Goal: Transaction & Acquisition: Purchase product/service

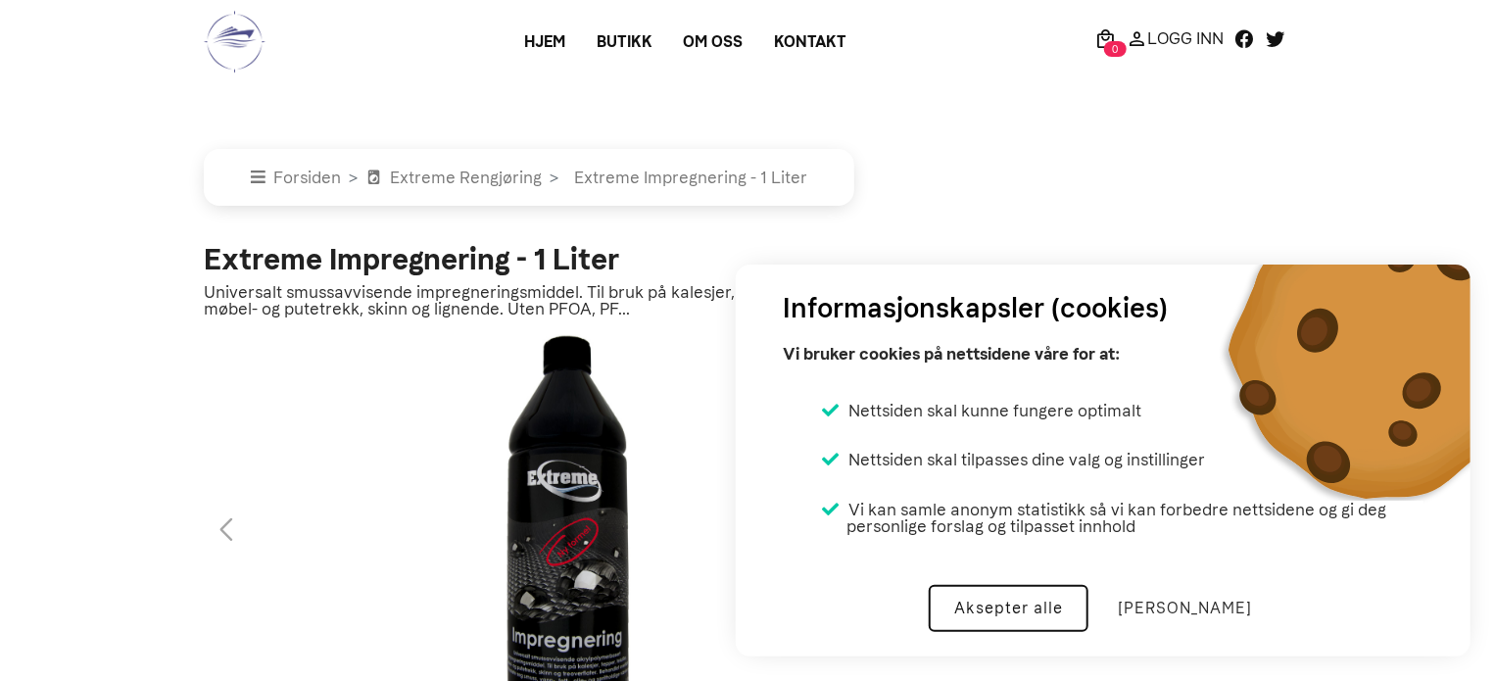
click at [1088, 613] on button "Aksepter alle" at bounding box center [1009, 608] width 160 height 47
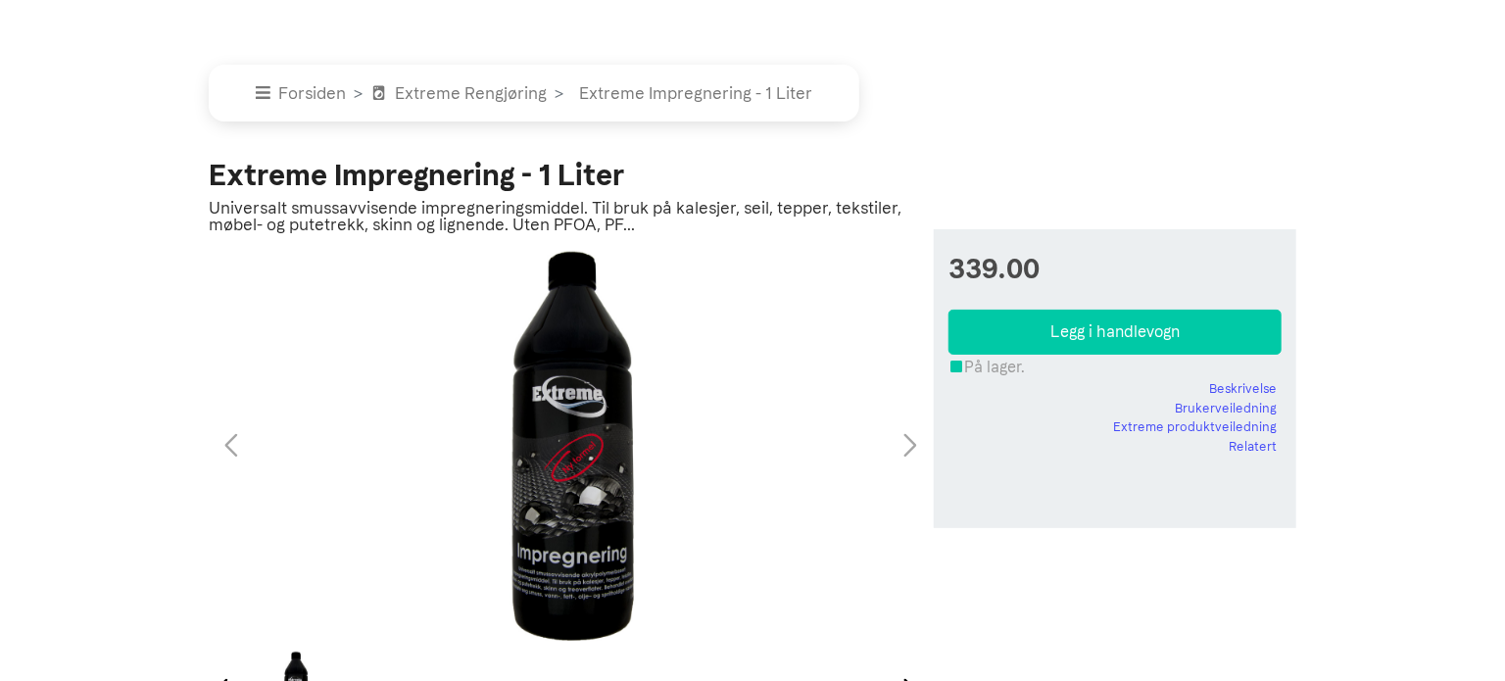
scroll to position [106, 0]
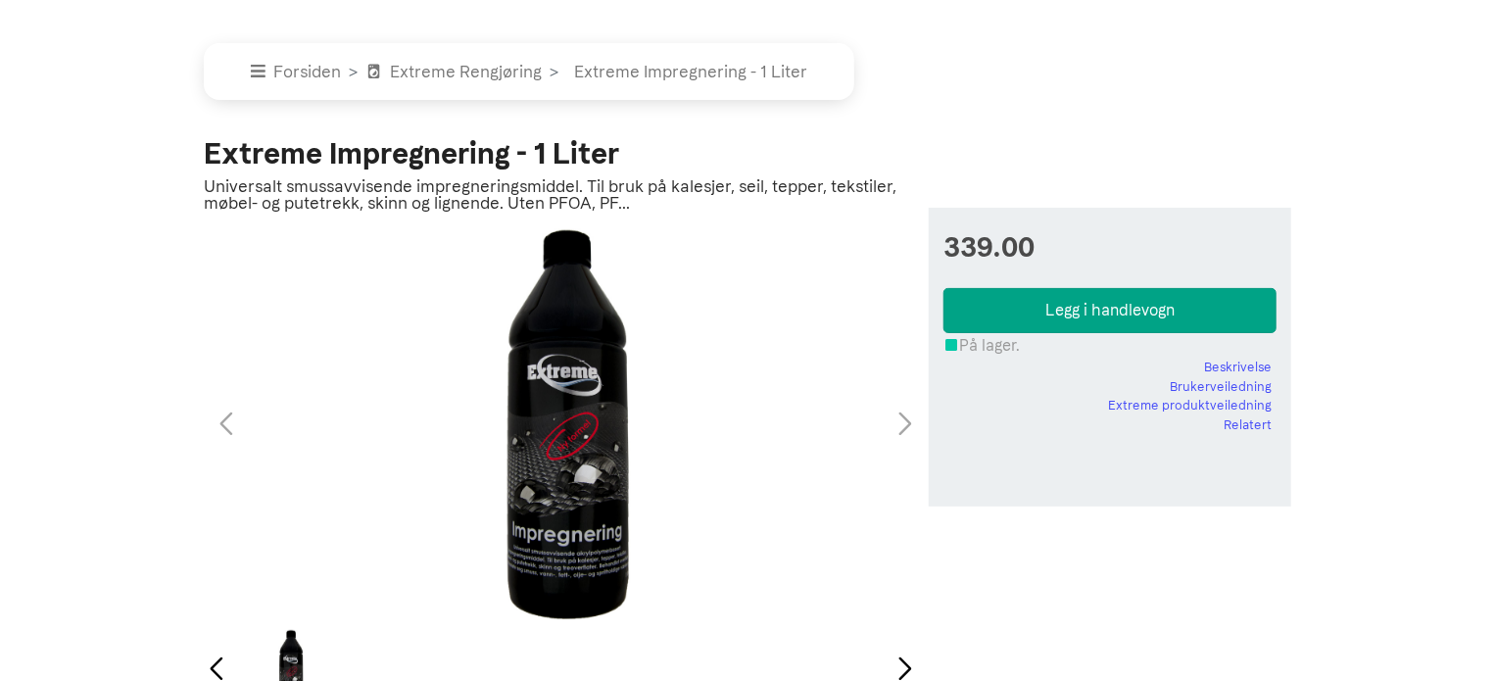
click at [1152, 312] on button "Legg i handlevogn" at bounding box center [1110, 310] width 333 height 45
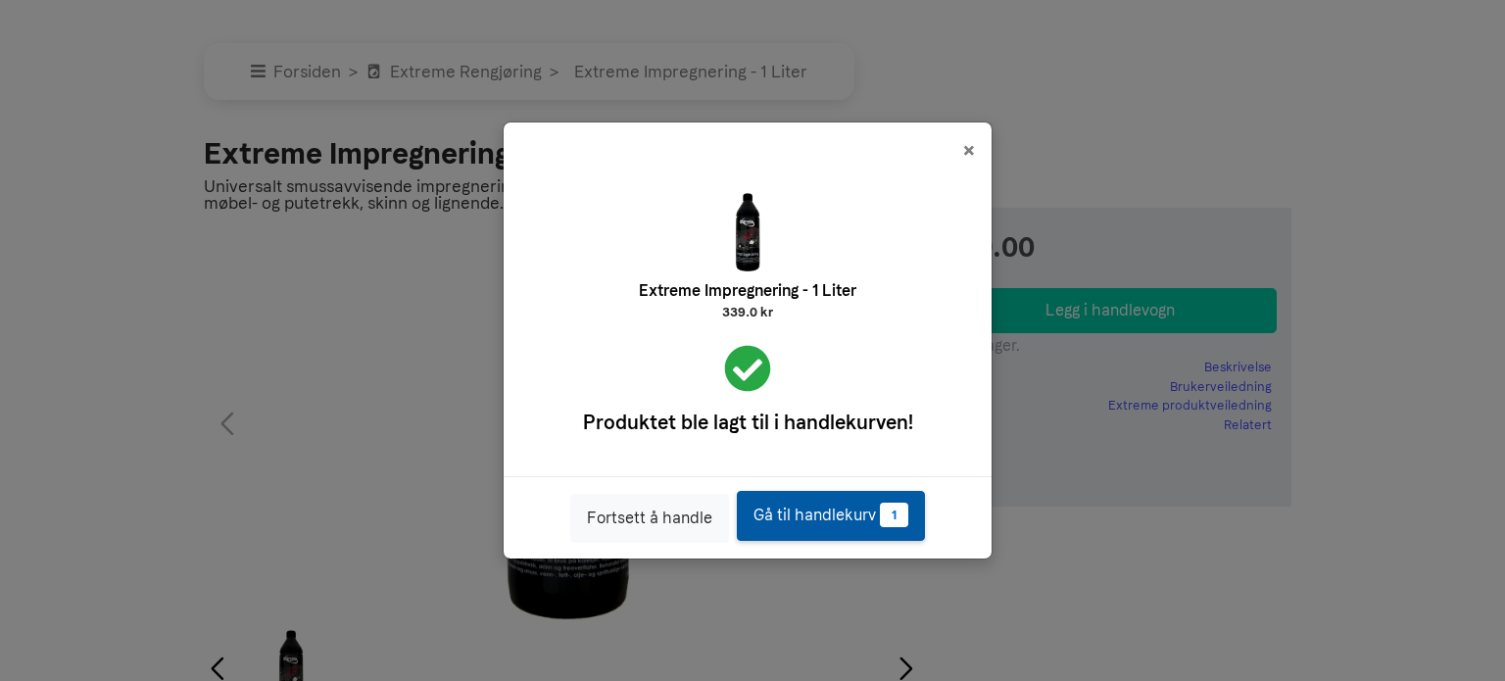
click at [858, 517] on link "Gå til handlekurv 1" at bounding box center [831, 516] width 188 height 50
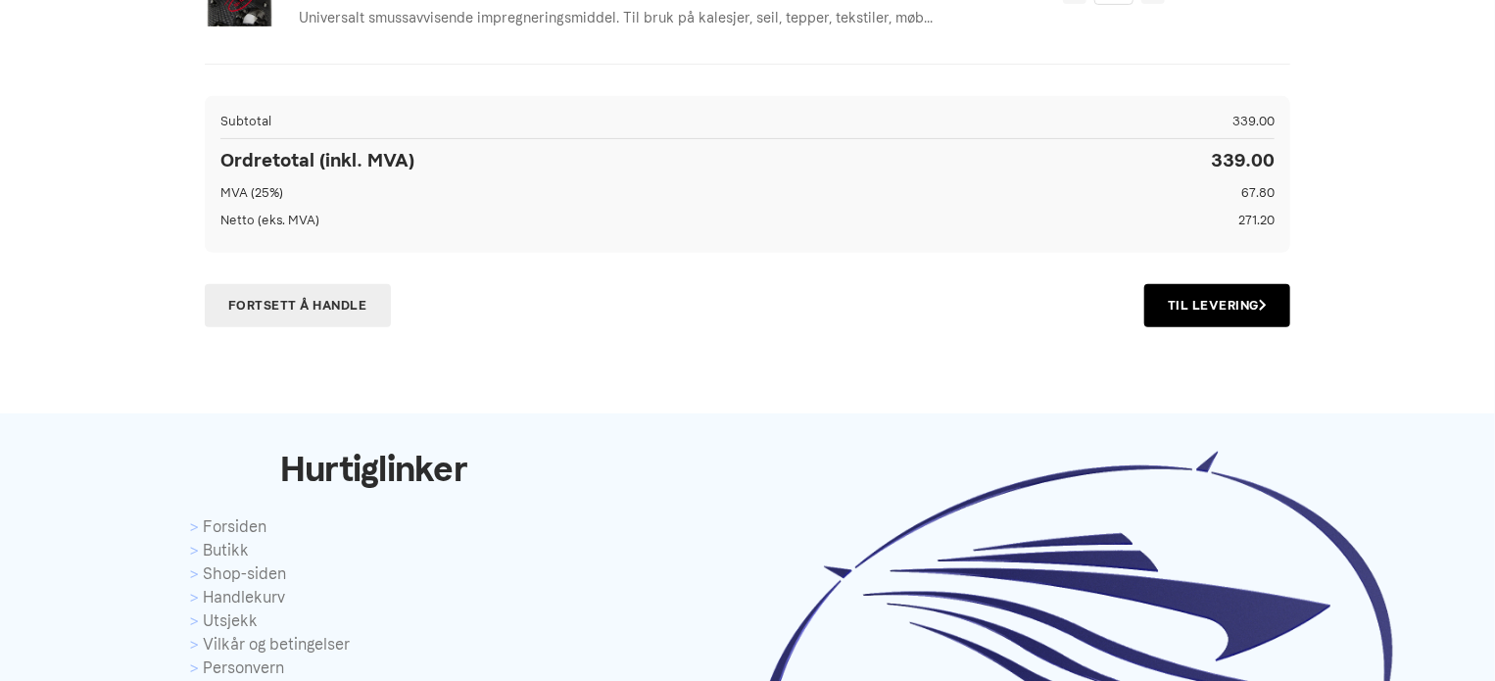
scroll to position [373, 0]
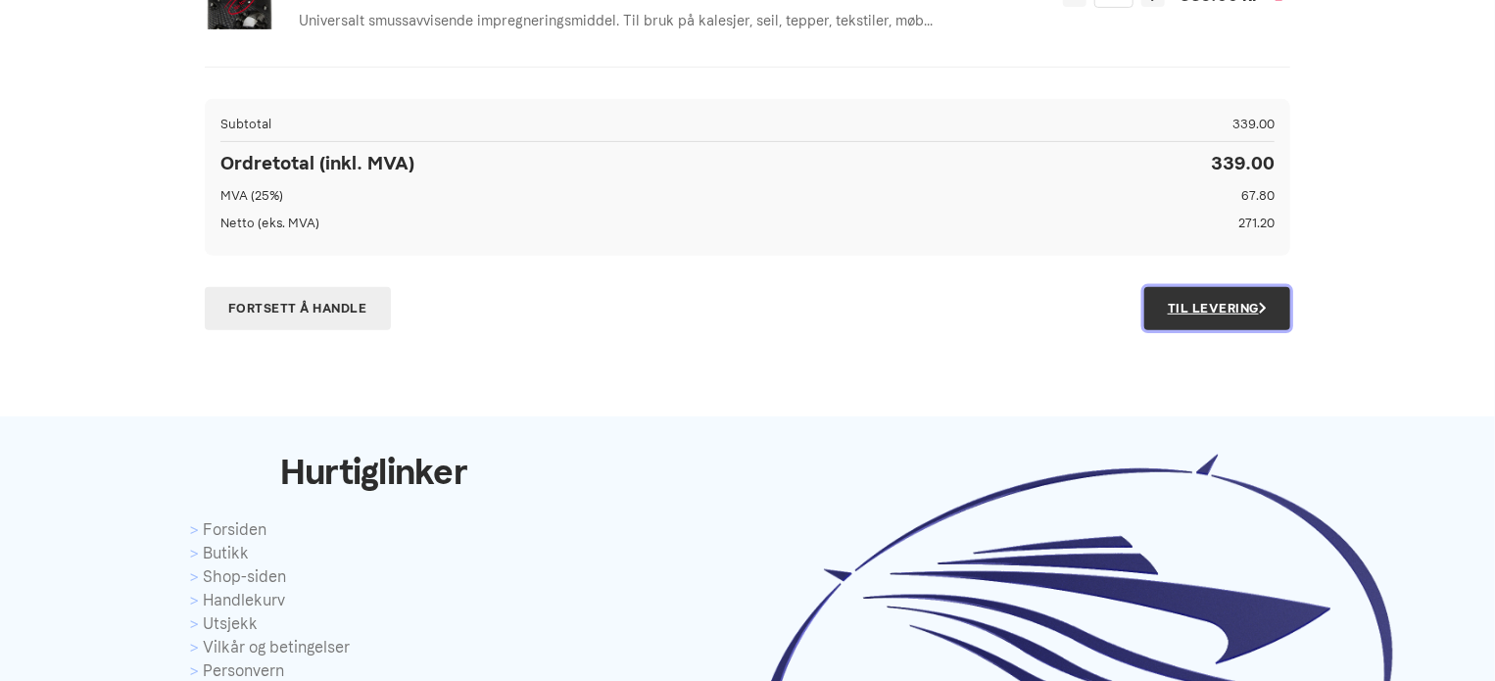
click at [1222, 298] on link "Til Levering" at bounding box center [1218, 308] width 146 height 43
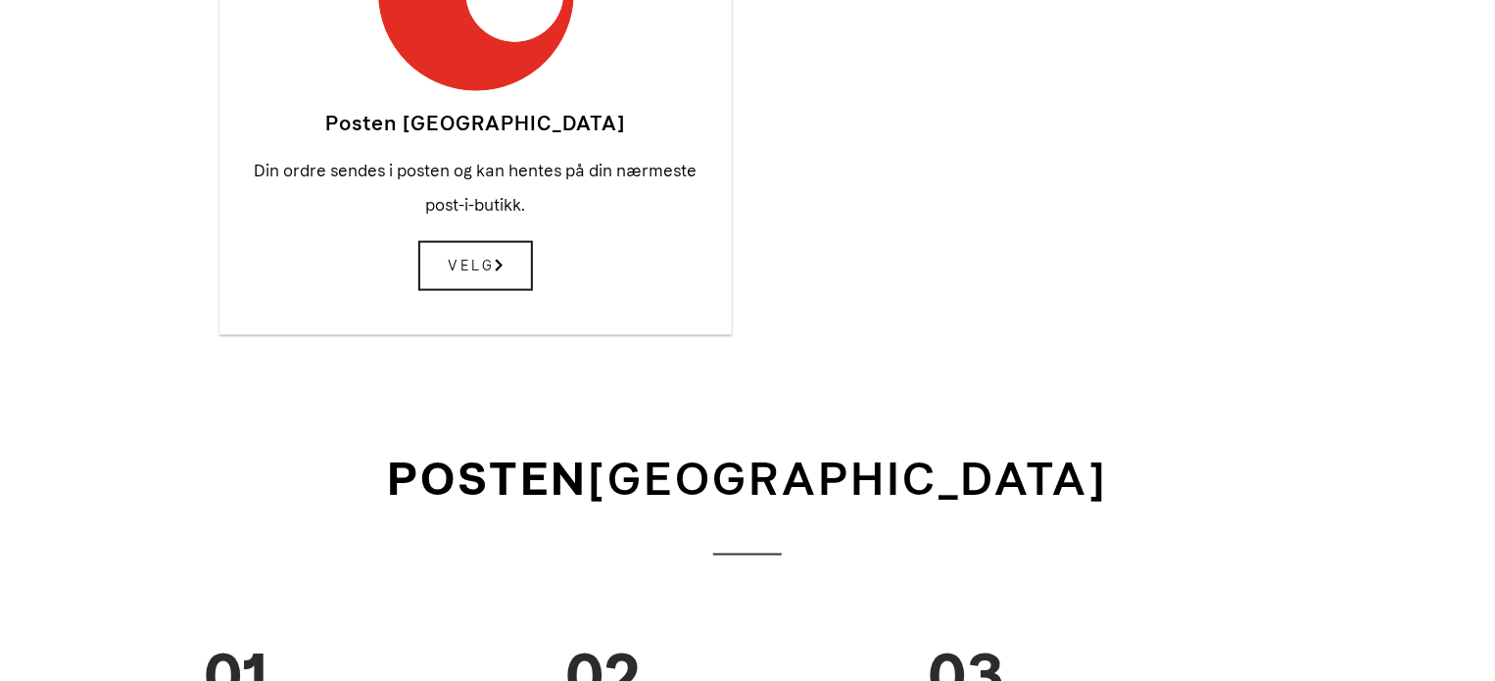
scroll to position [1064, 0]
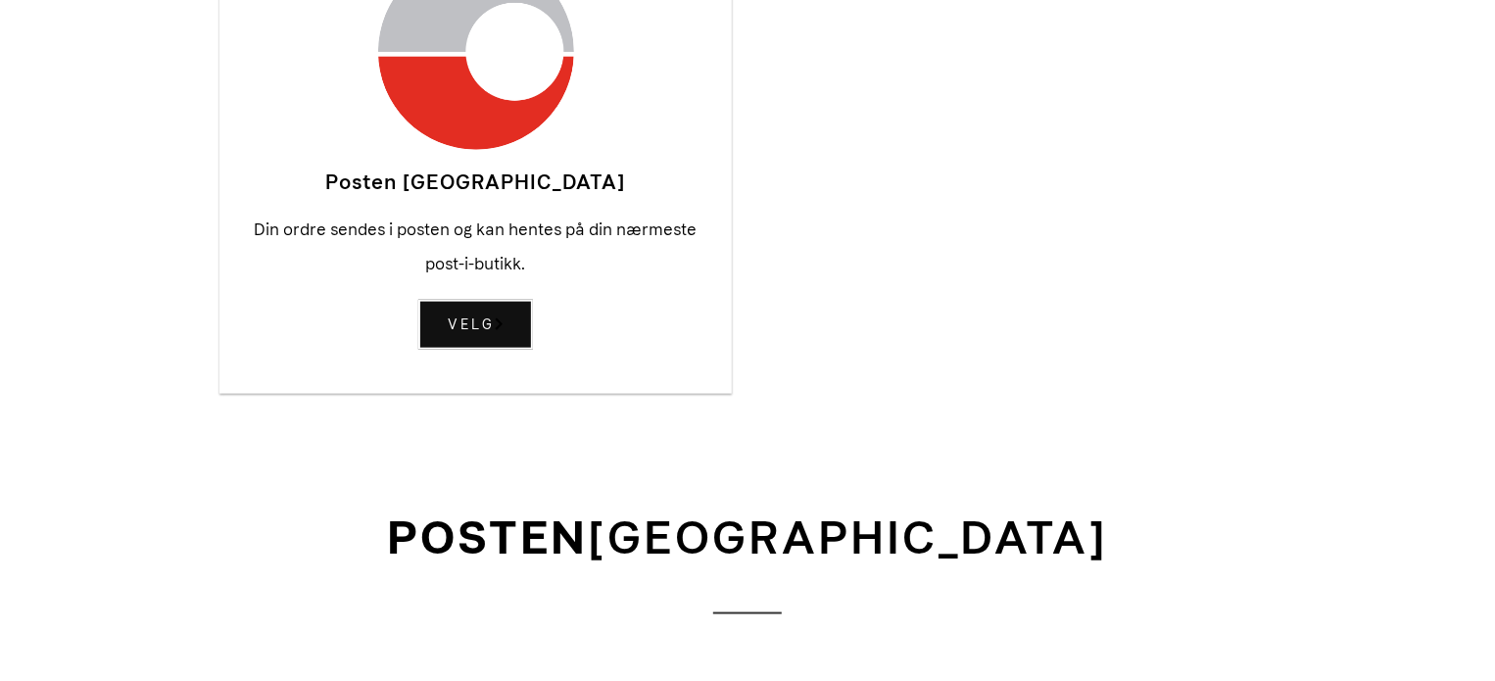
click at [477, 300] on span "Velg" at bounding box center [475, 325] width 115 height 50
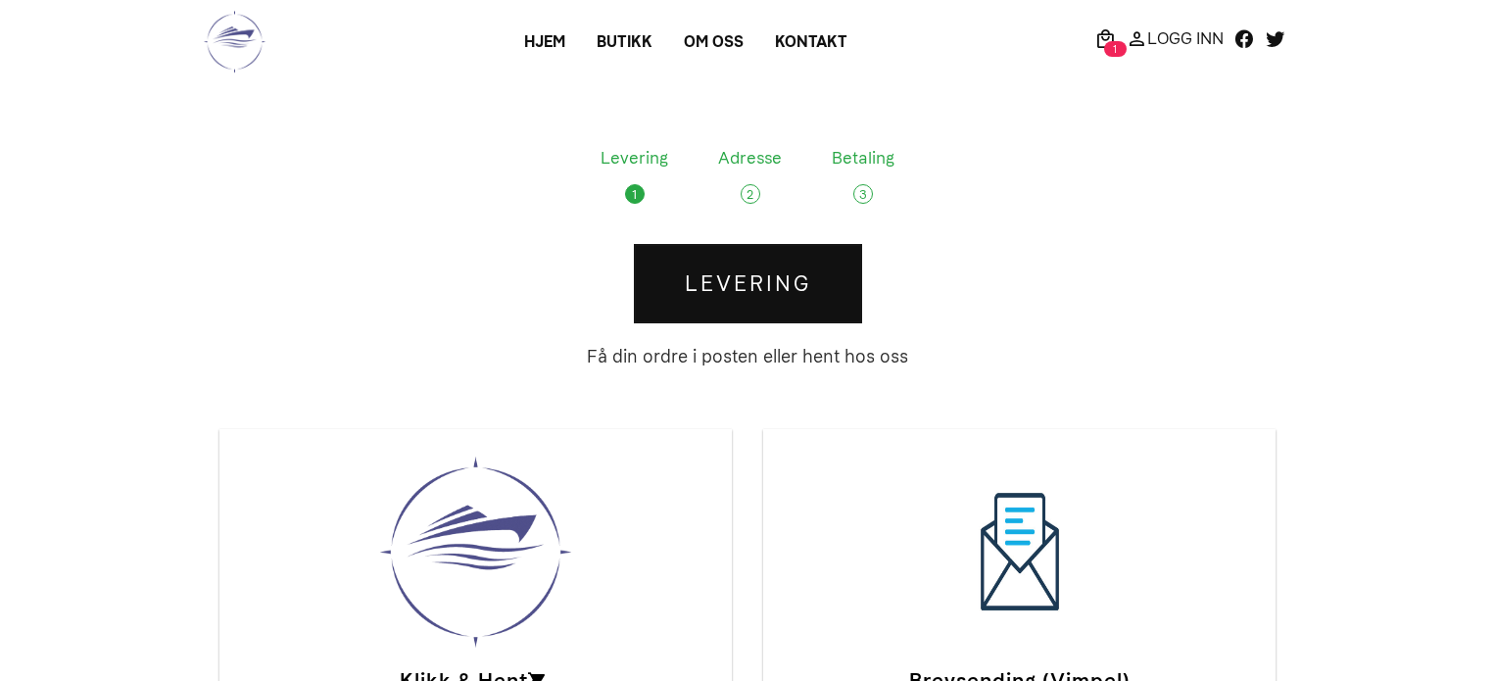
scroll to position [1064, 0]
